Goal: Transaction & Acquisition: Purchase product/service

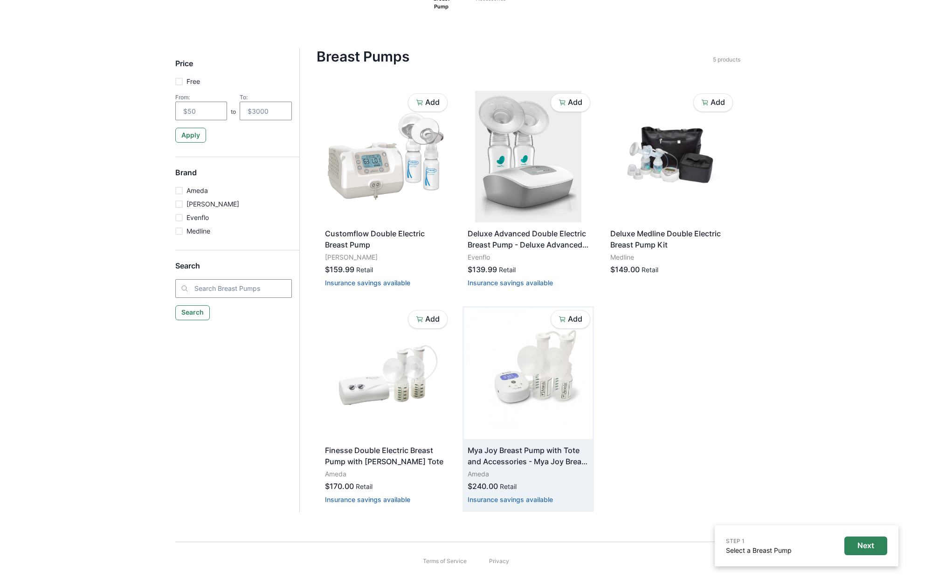
scroll to position [120, 0]
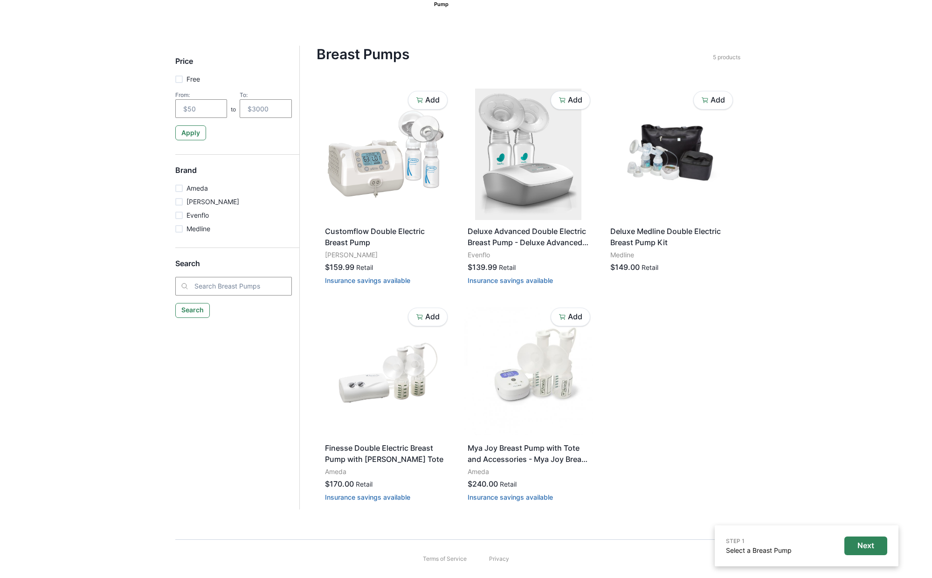
click at [182, 169] on h5 "Brand" at bounding box center [233, 174] width 117 height 17
click at [168, 172] on div "Price Free From: to To: Apply Brand Ameda [PERSON_NAME] Evenflo Medline Search …" at bounding box center [466, 278] width 597 height 464
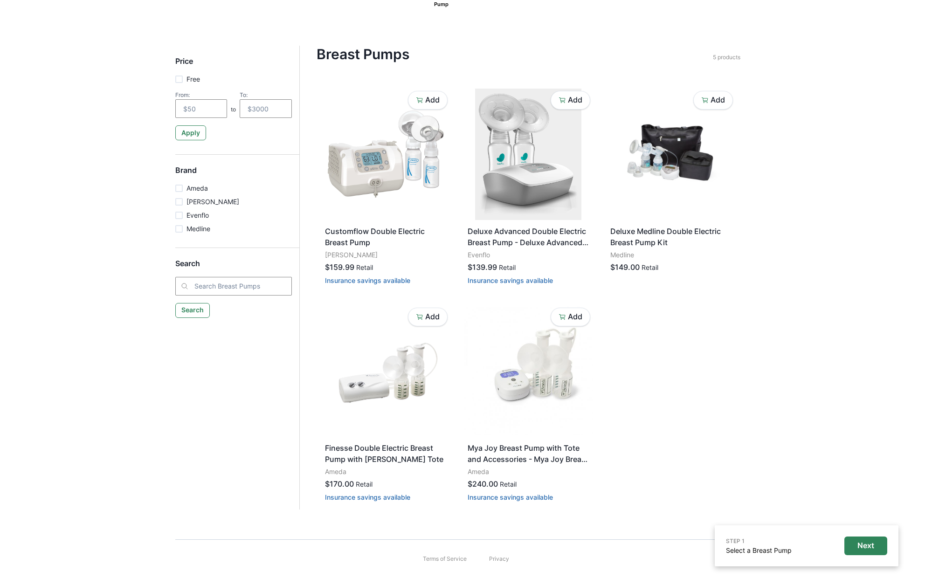
click at [192, 171] on h5 "Brand" at bounding box center [233, 174] width 117 height 17
click at [233, 175] on h5 "Brand" at bounding box center [233, 174] width 117 height 17
click at [232, 174] on h5 "Brand" at bounding box center [233, 174] width 117 height 17
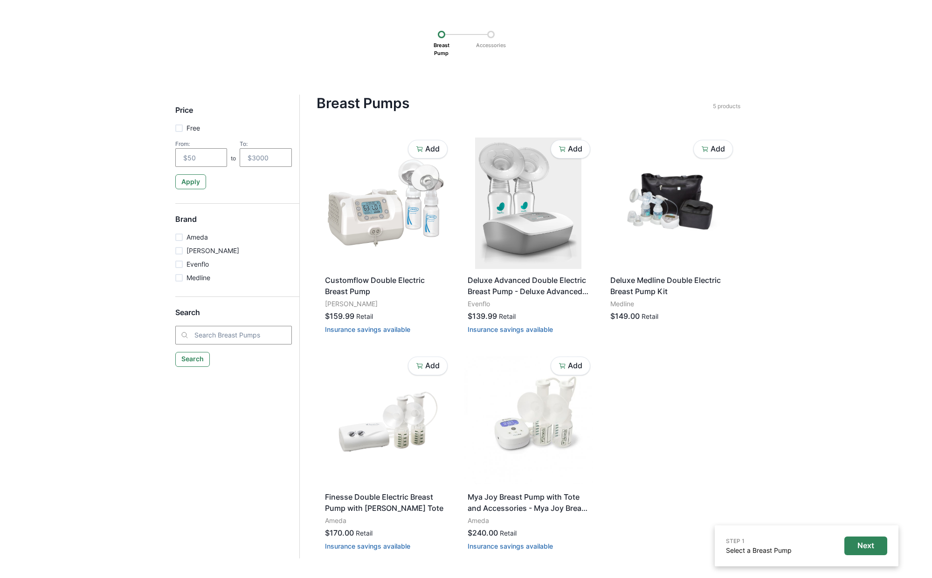
scroll to position [93, 0]
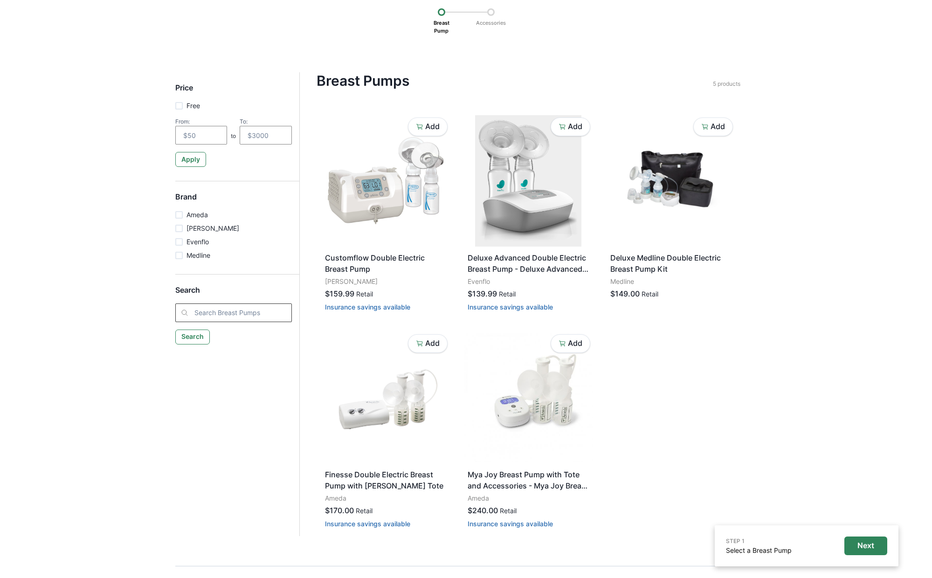
click at [259, 308] on input "search" at bounding box center [233, 313] width 117 height 19
type input "medela"
